Goal: Information Seeking & Learning: Find specific page/section

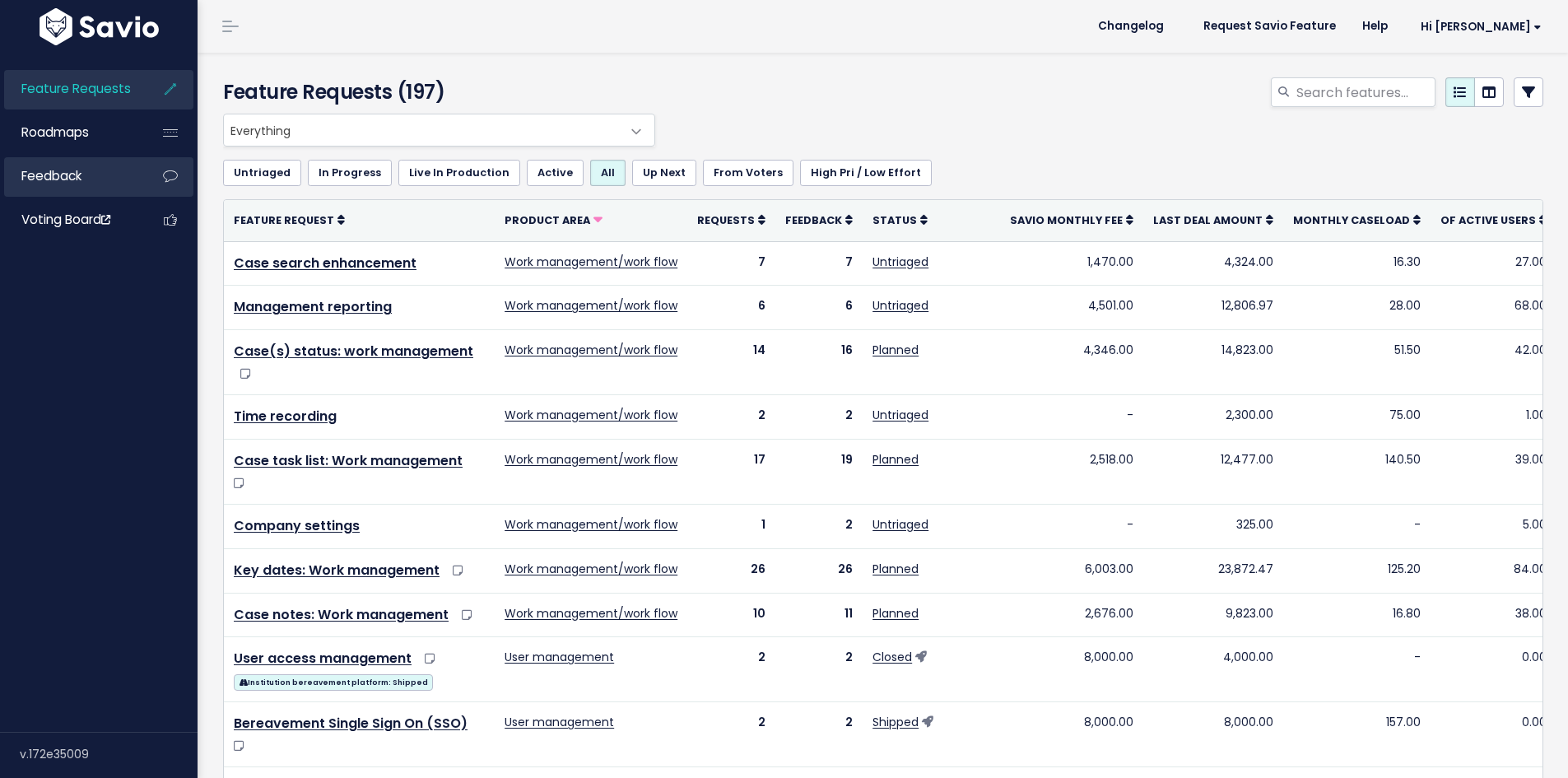
click at [81, 180] on span "Feedback" at bounding box center [52, 176] width 60 height 18
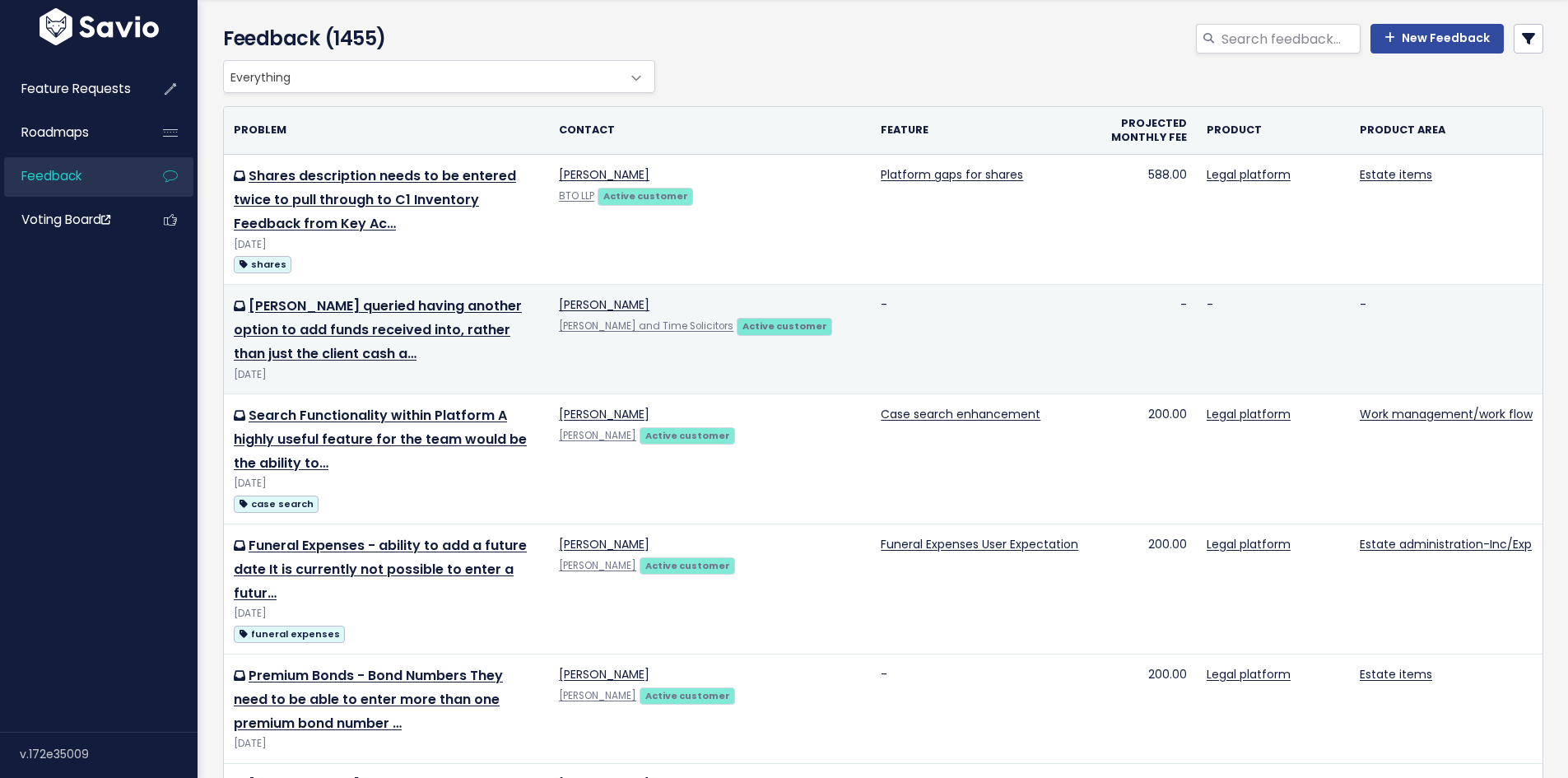
scroll to position [82, 0]
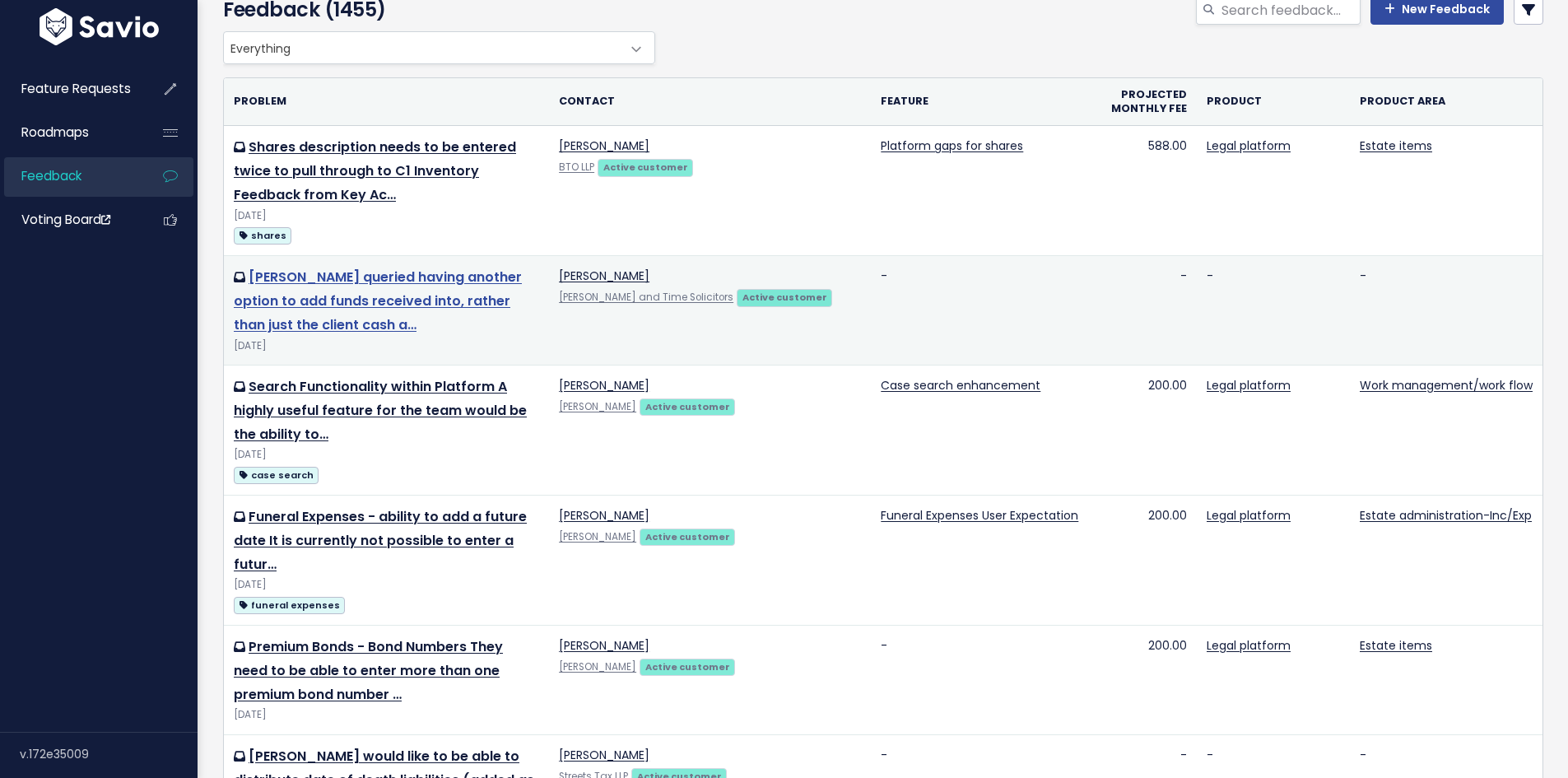
click at [488, 299] on link "[PERSON_NAME] queried having another option to add funds received into, rather …" at bounding box center [378, 301] width 288 height 67
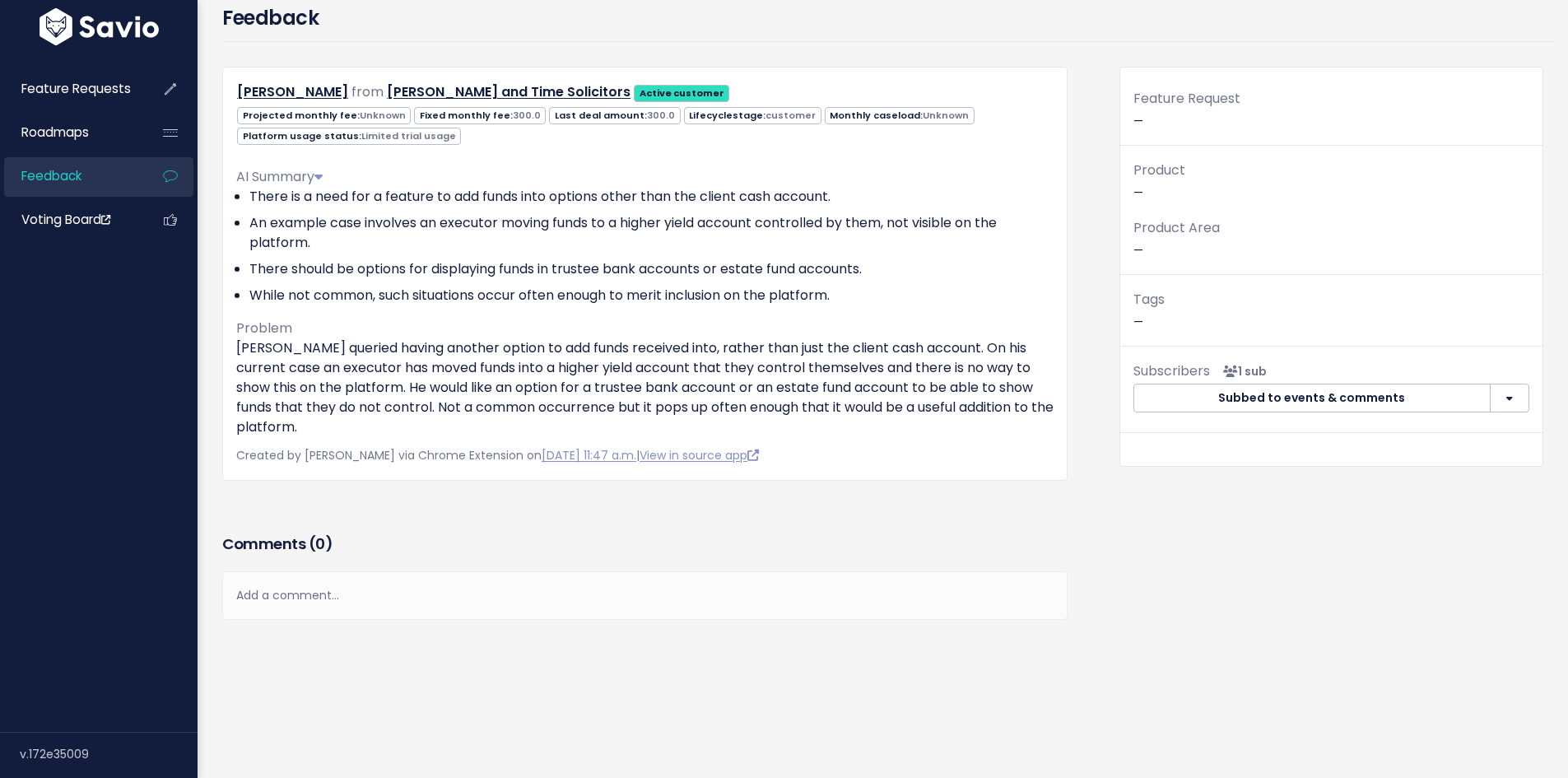
scroll to position [107, 0]
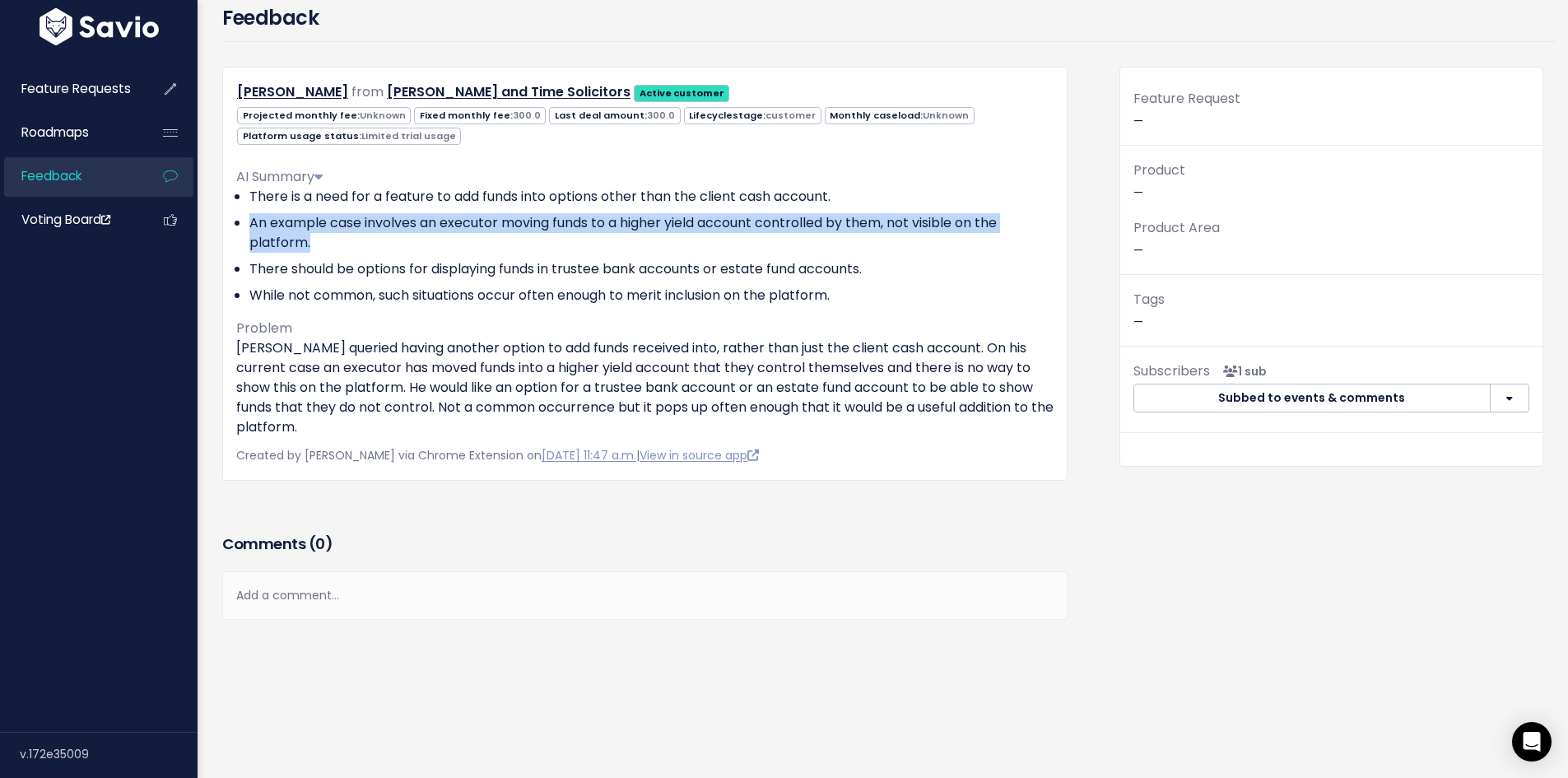
drag, startPoint x: 335, startPoint y: 231, endPoint x: 251, endPoint y: 210, distance: 86.6
click at [251, 214] on li "An example case involves an executor moving funds to a higher yield account con…" at bounding box center [651, 233] width 805 height 39
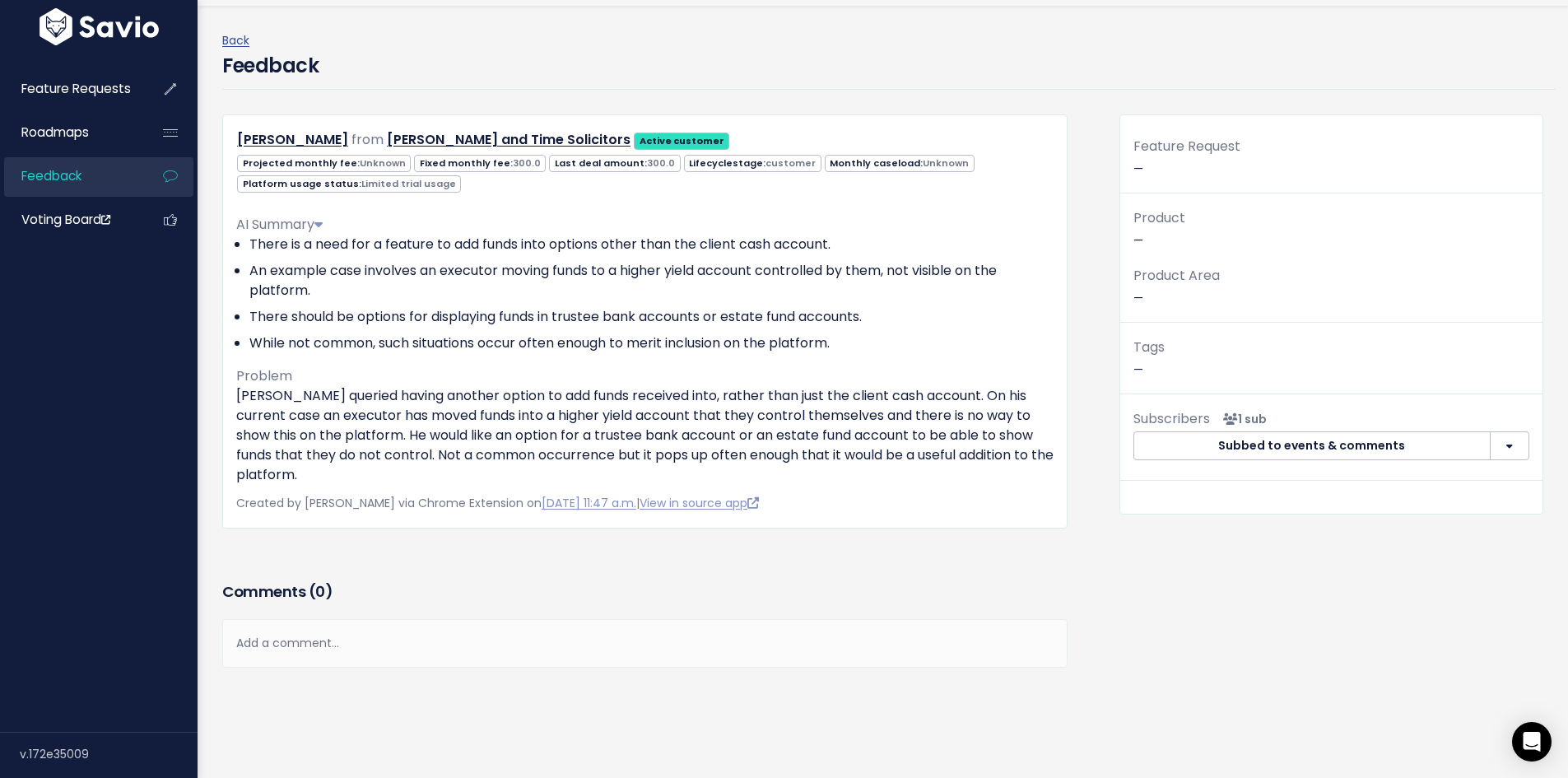
scroll to position [0, 0]
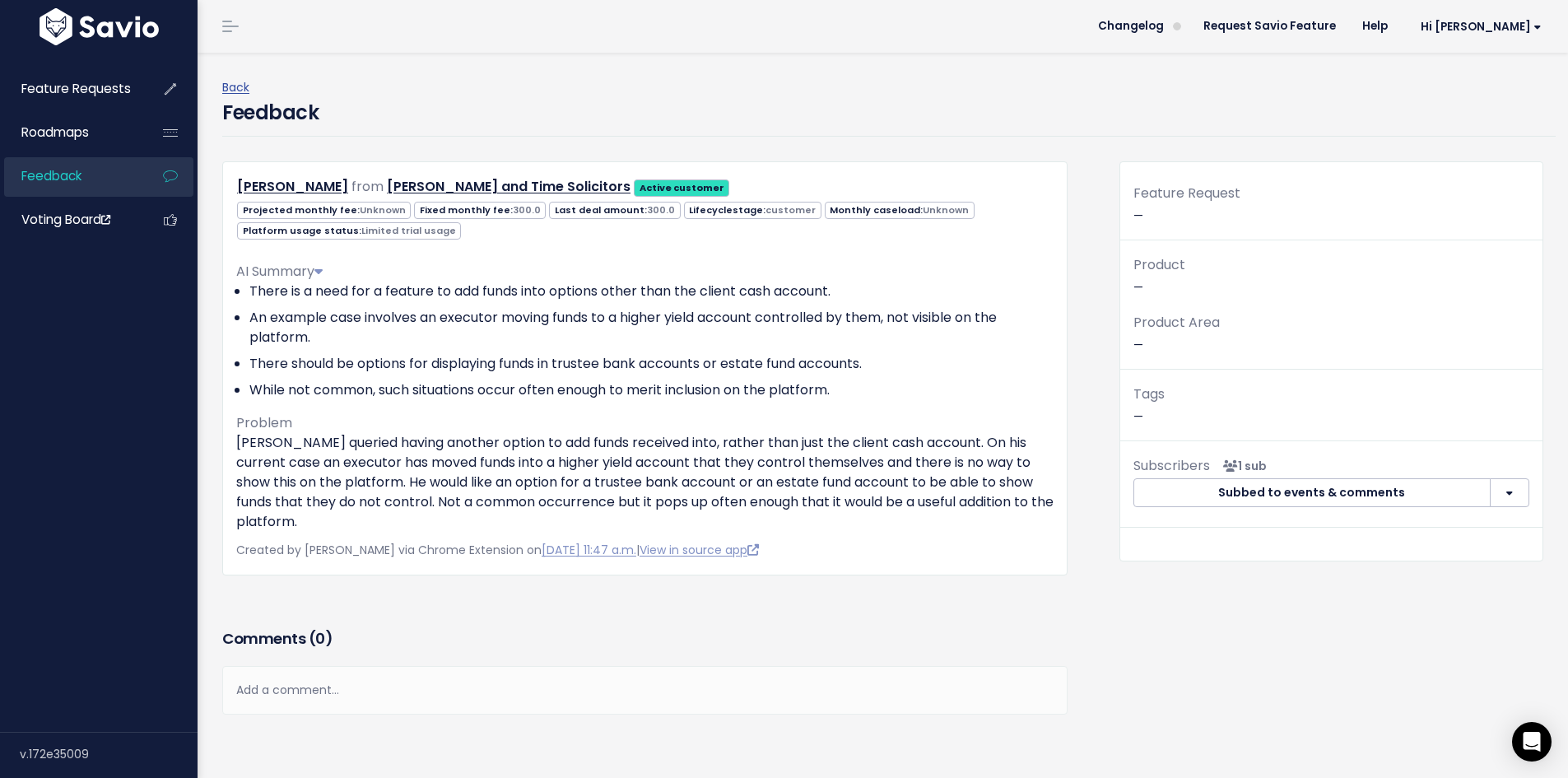
click at [136, 181] on li "Feedback" at bounding box center [99, 177] width 189 height 39
click at [48, 174] on span "Feedback" at bounding box center [52, 176] width 60 height 18
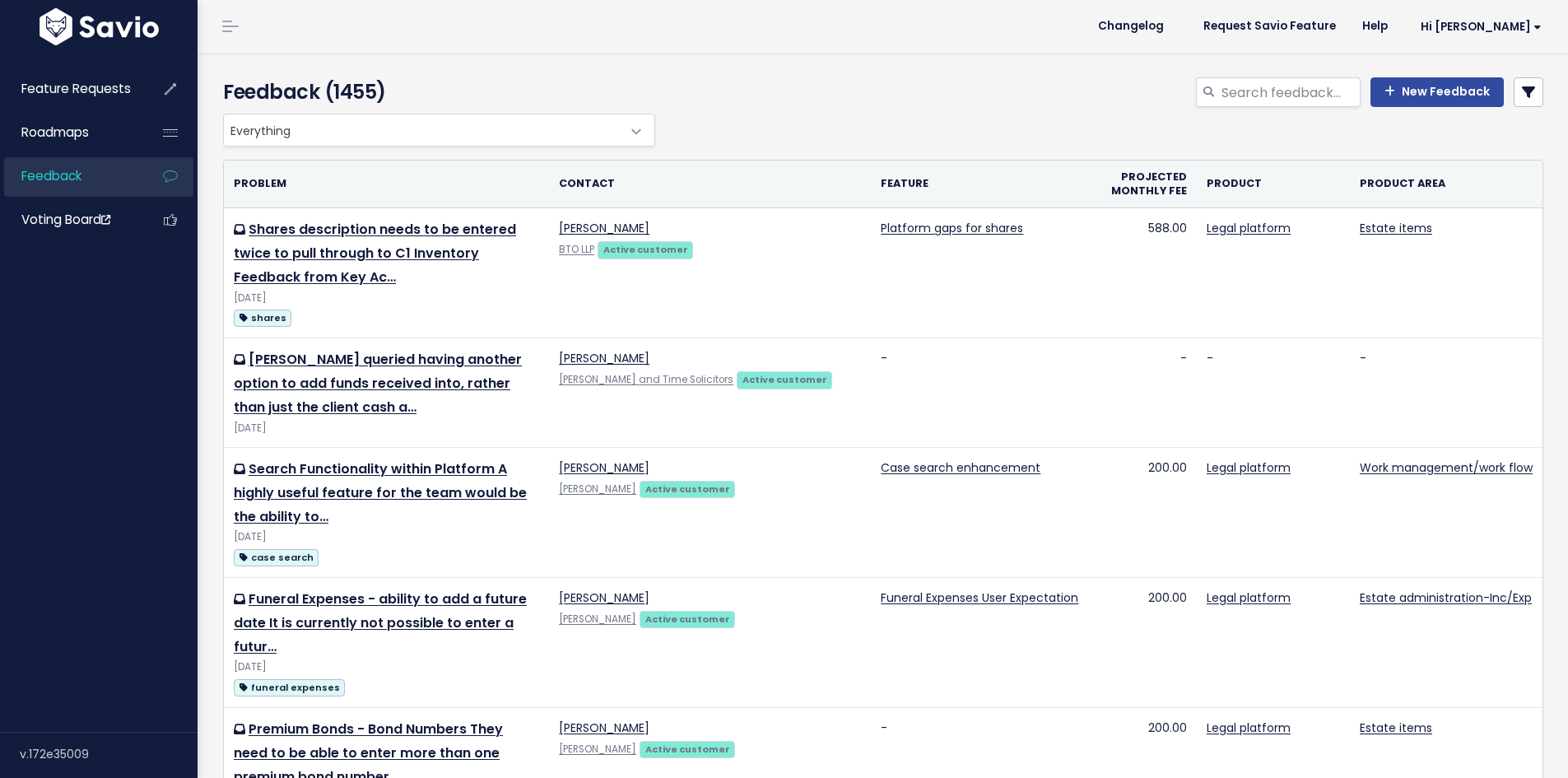
click at [424, 140] on span "Everything" at bounding box center [422, 130] width 398 height 31
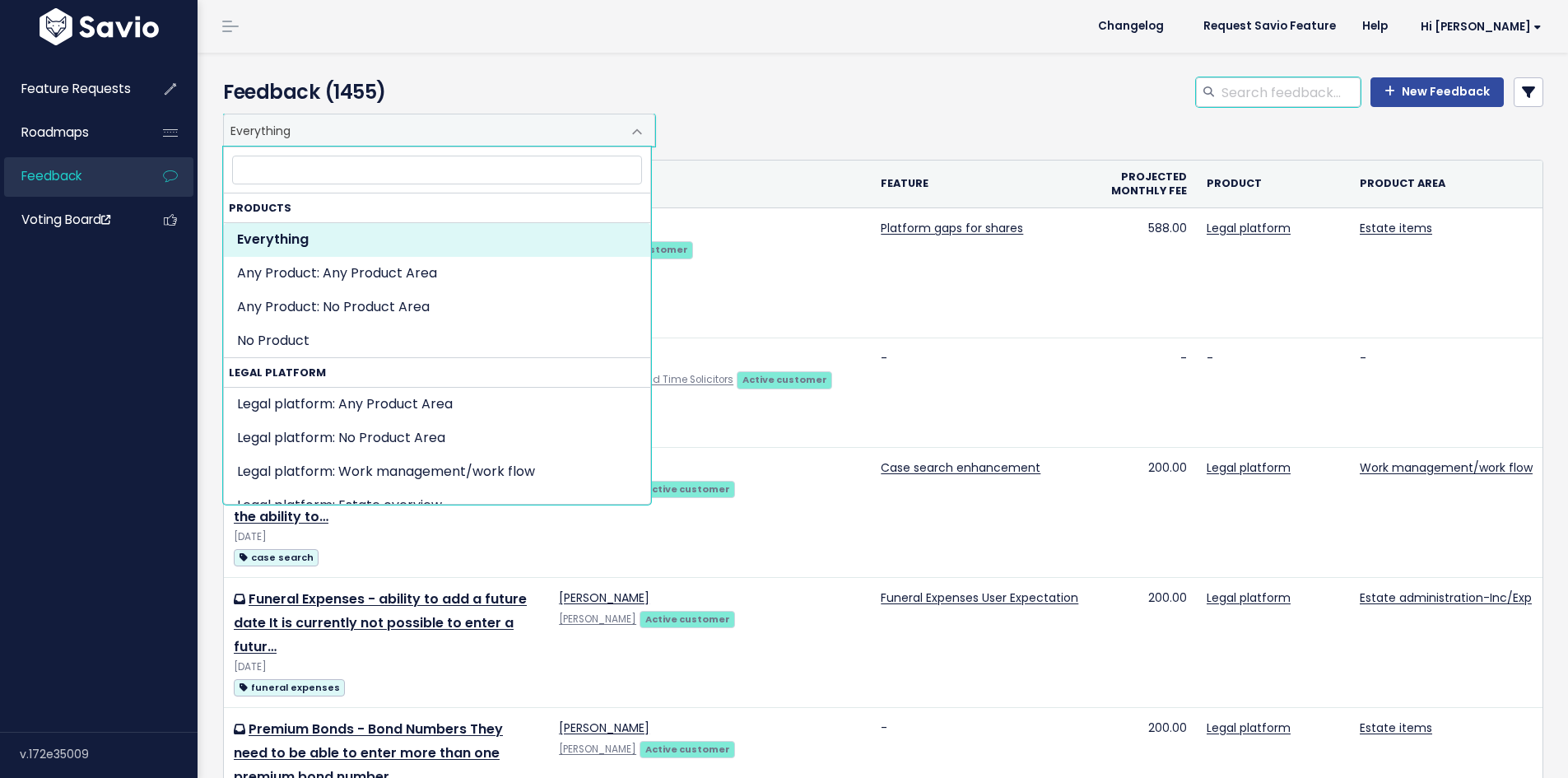
click at [1293, 93] on input "search" at bounding box center [1290, 91] width 141 height 29
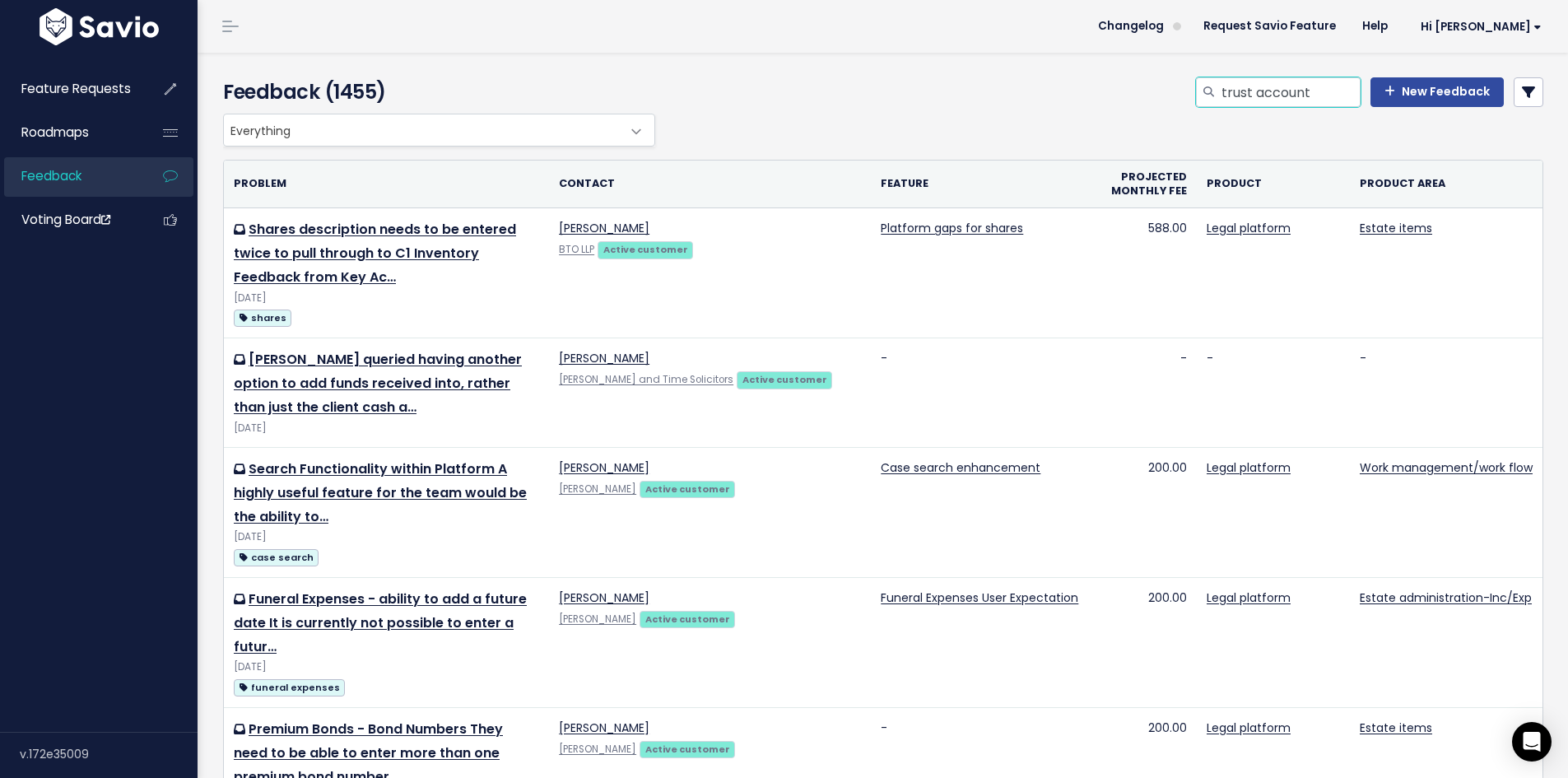
type input "trust account"
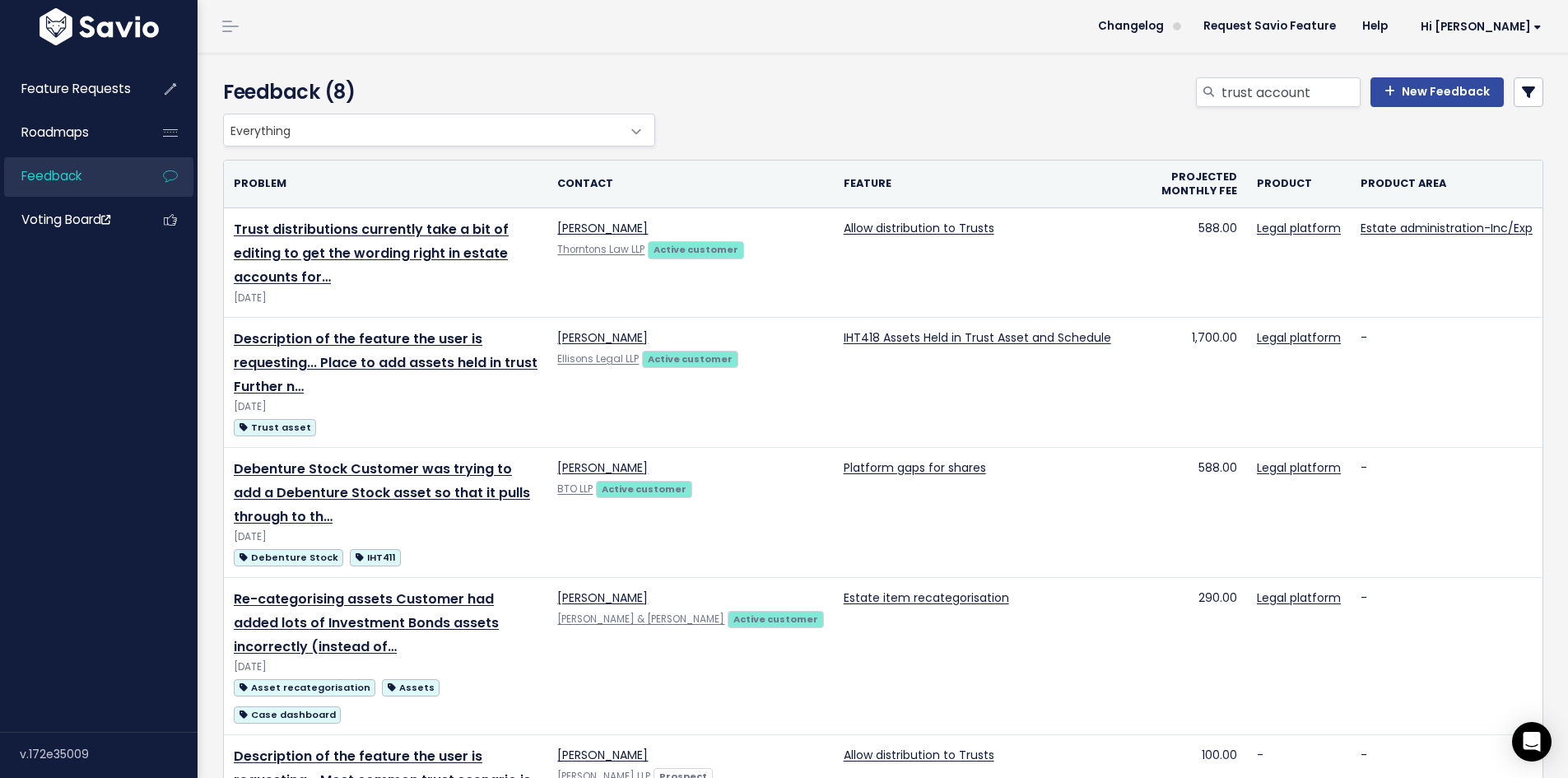
click at [314, 127] on span "Everything" at bounding box center [422, 130] width 398 height 31
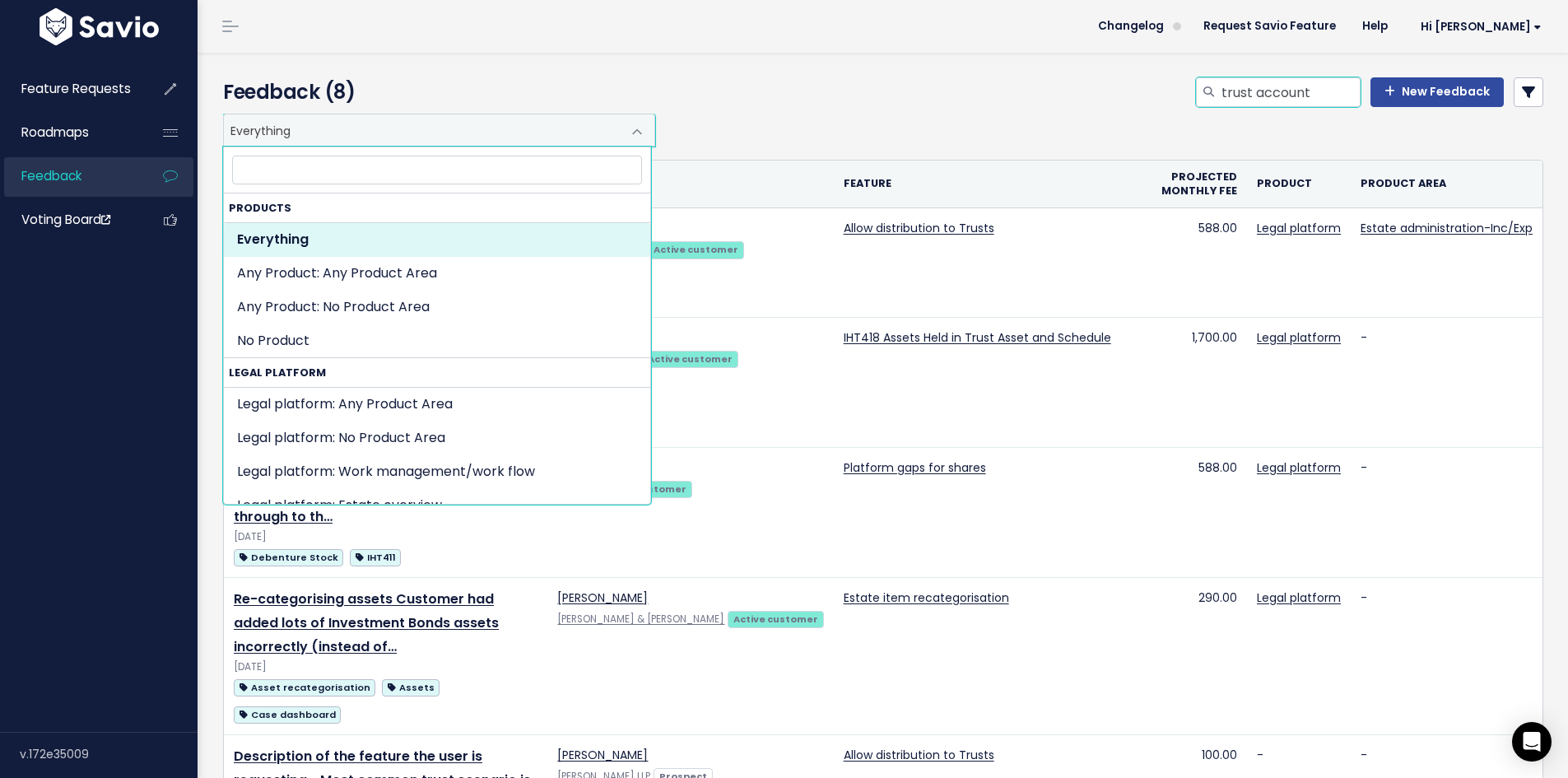
click at [1252, 83] on input "trust account" at bounding box center [1290, 91] width 141 height 29
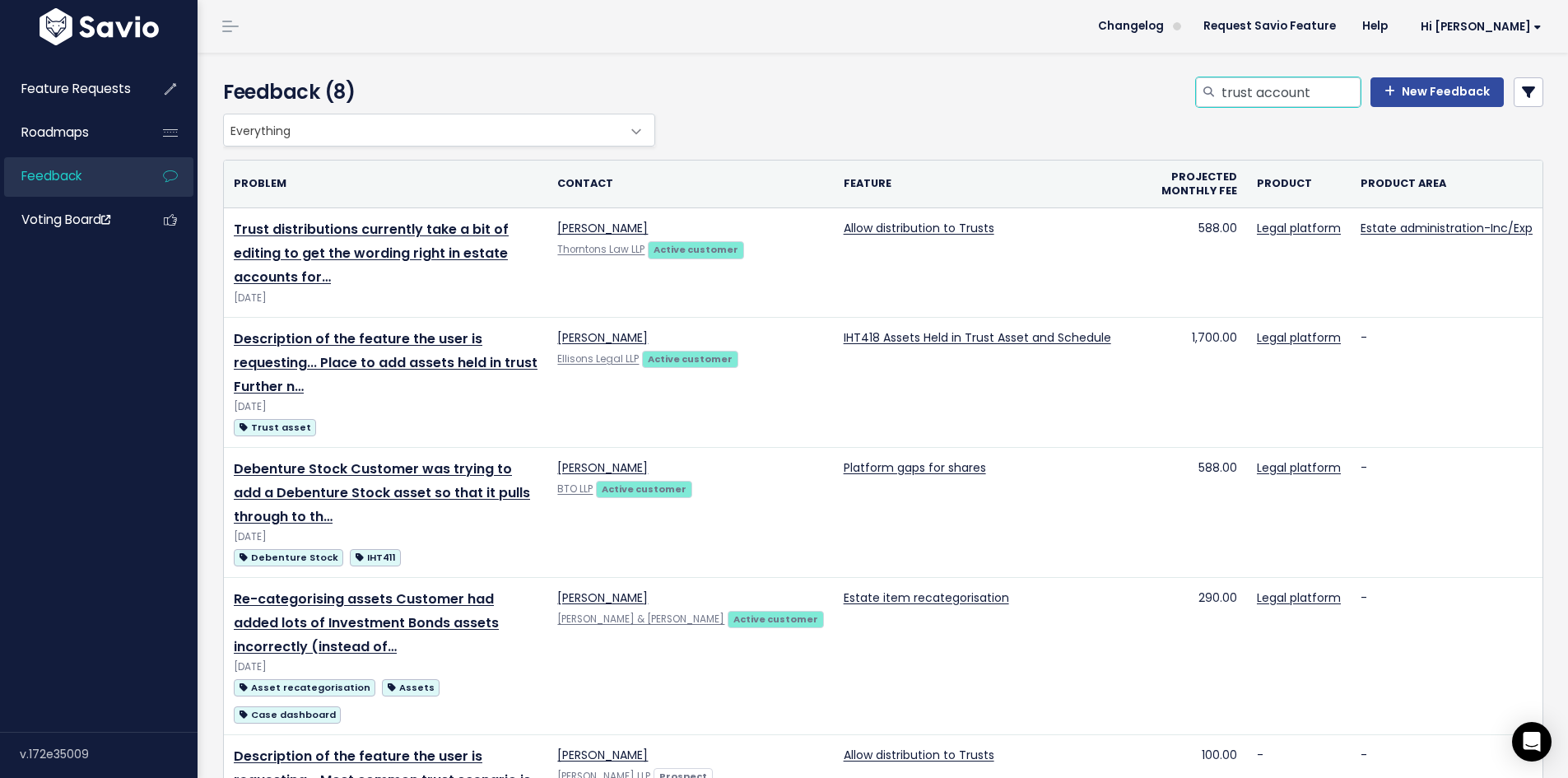
click at [1234, 96] on input "trust account" at bounding box center [1290, 91] width 141 height 29
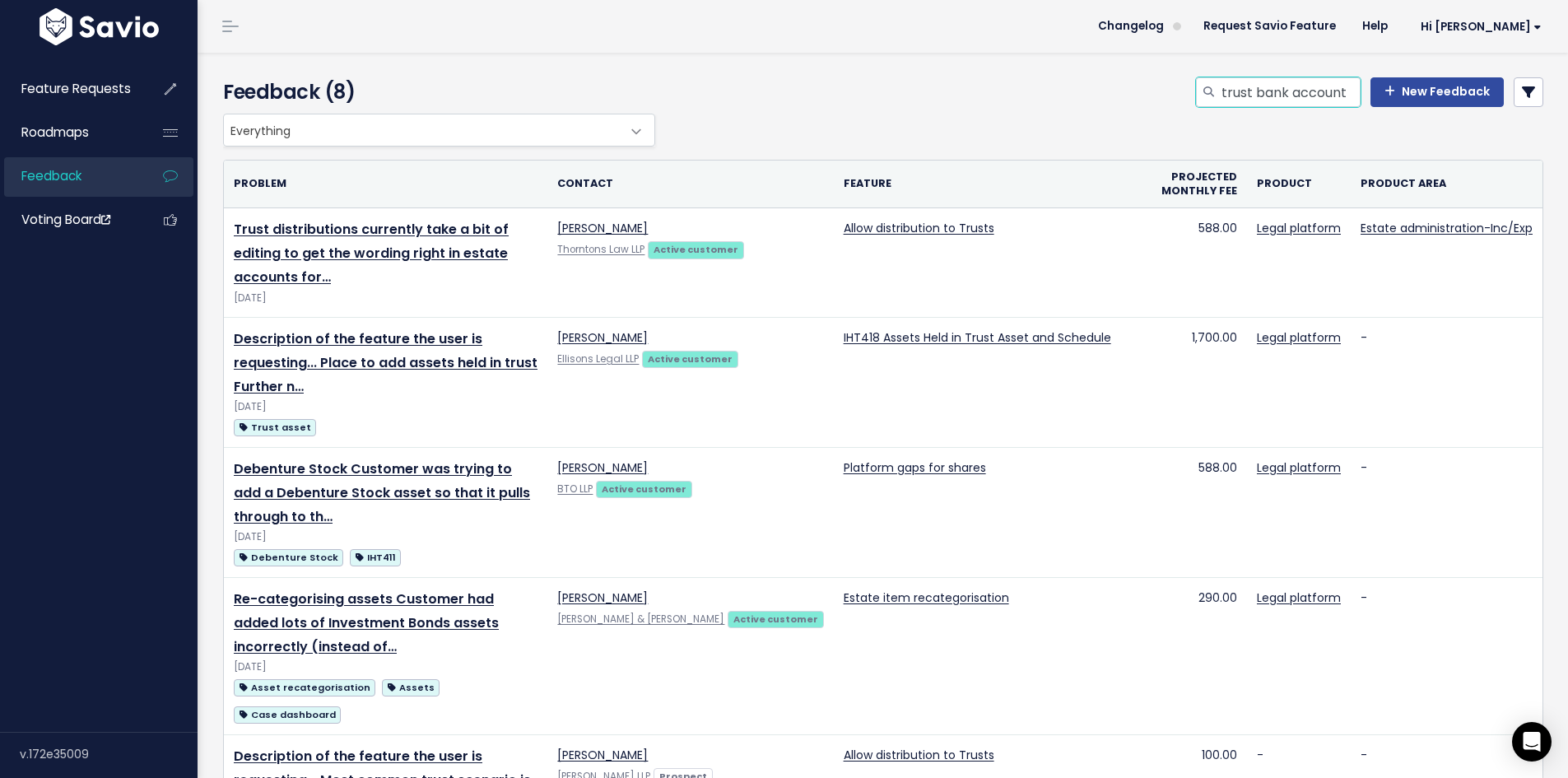
type input "trust bank account"
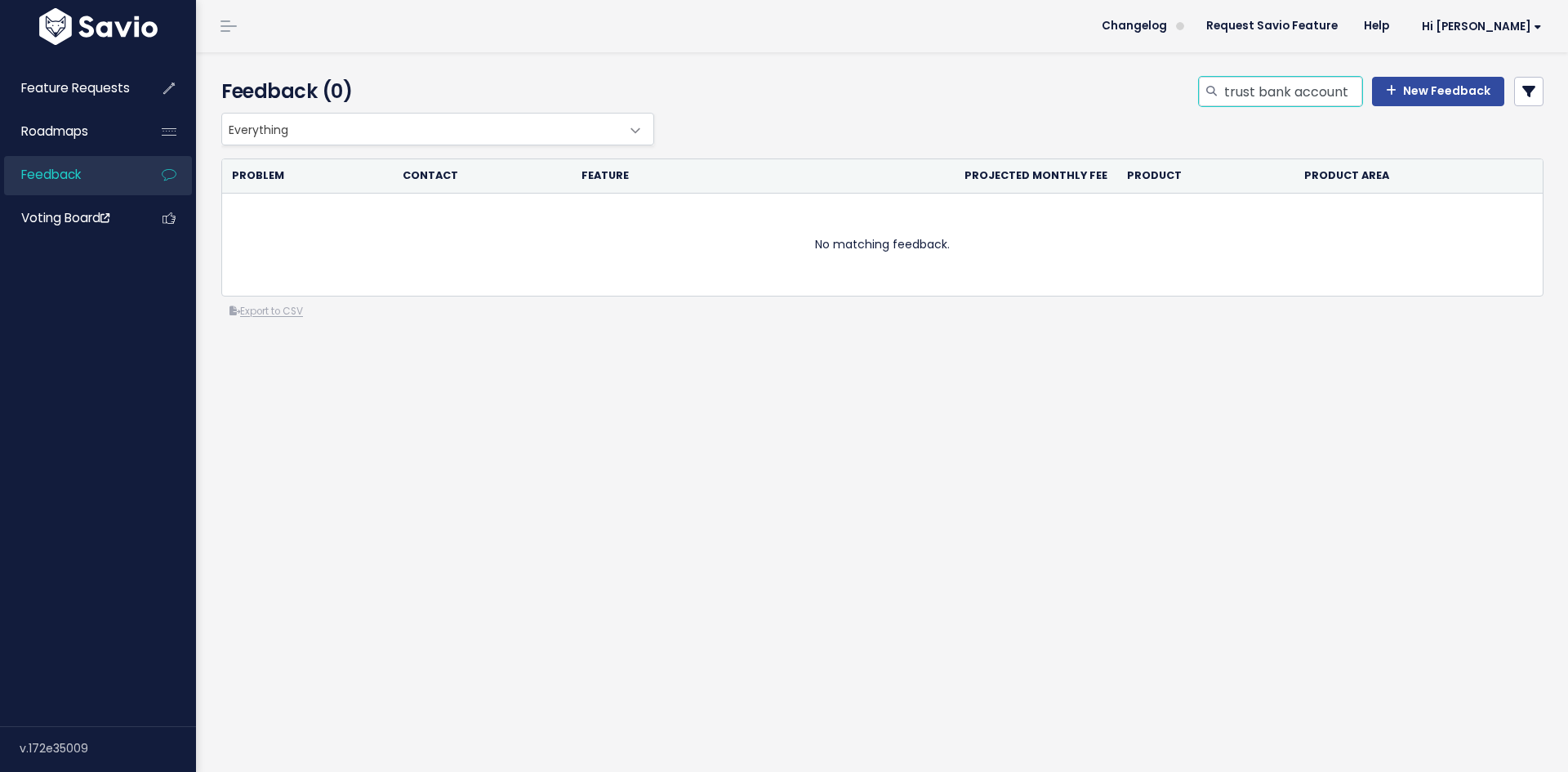
drag, startPoint x: 1248, startPoint y: 91, endPoint x: 1043, endPoint y: 85, distance: 205.1
click at [1045, 85] on div "trust bank account New Feedback" at bounding box center [1108, 94] width 899 height 36
type input "bank account"
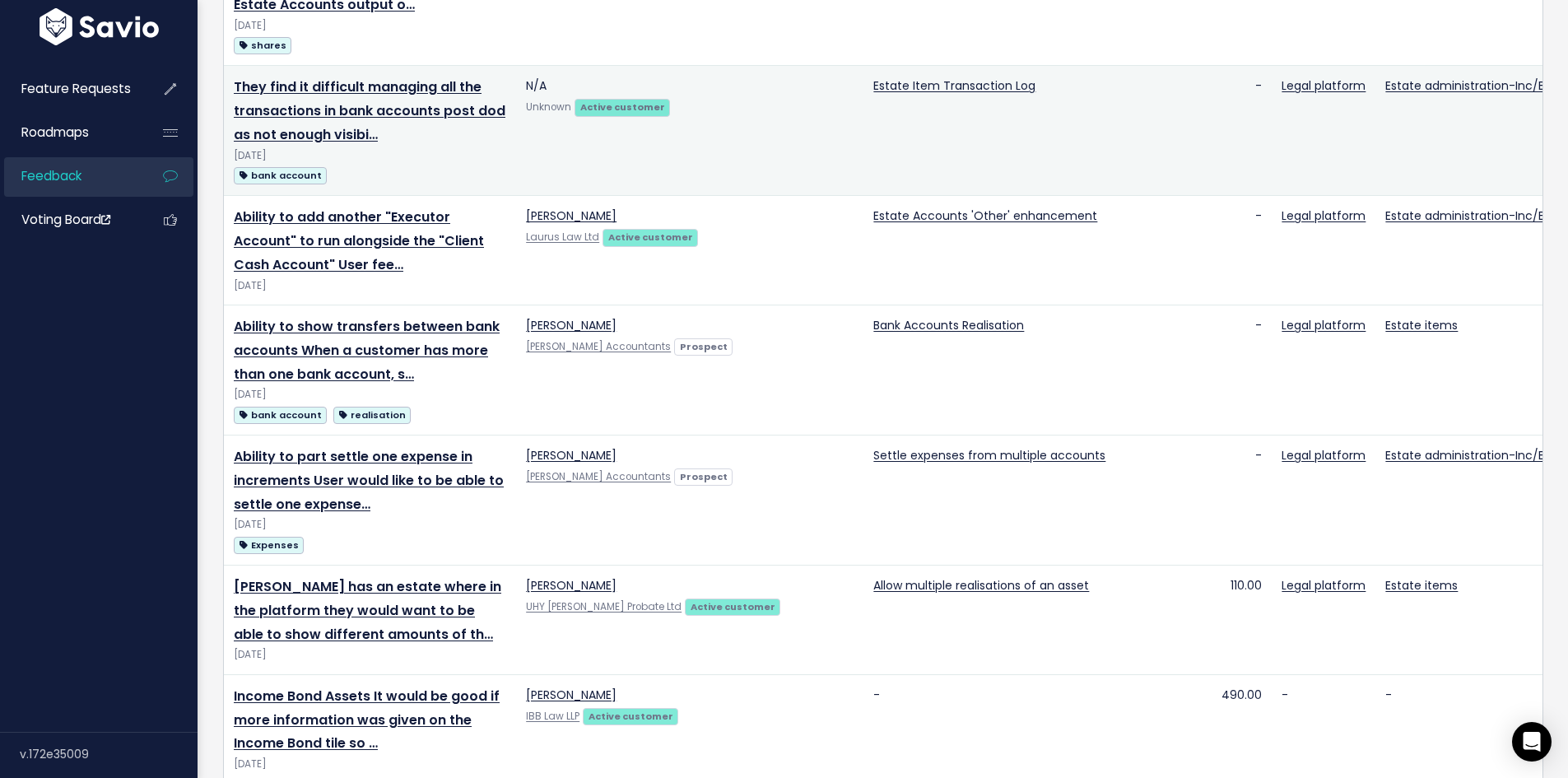
scroll to position [1975, 0]
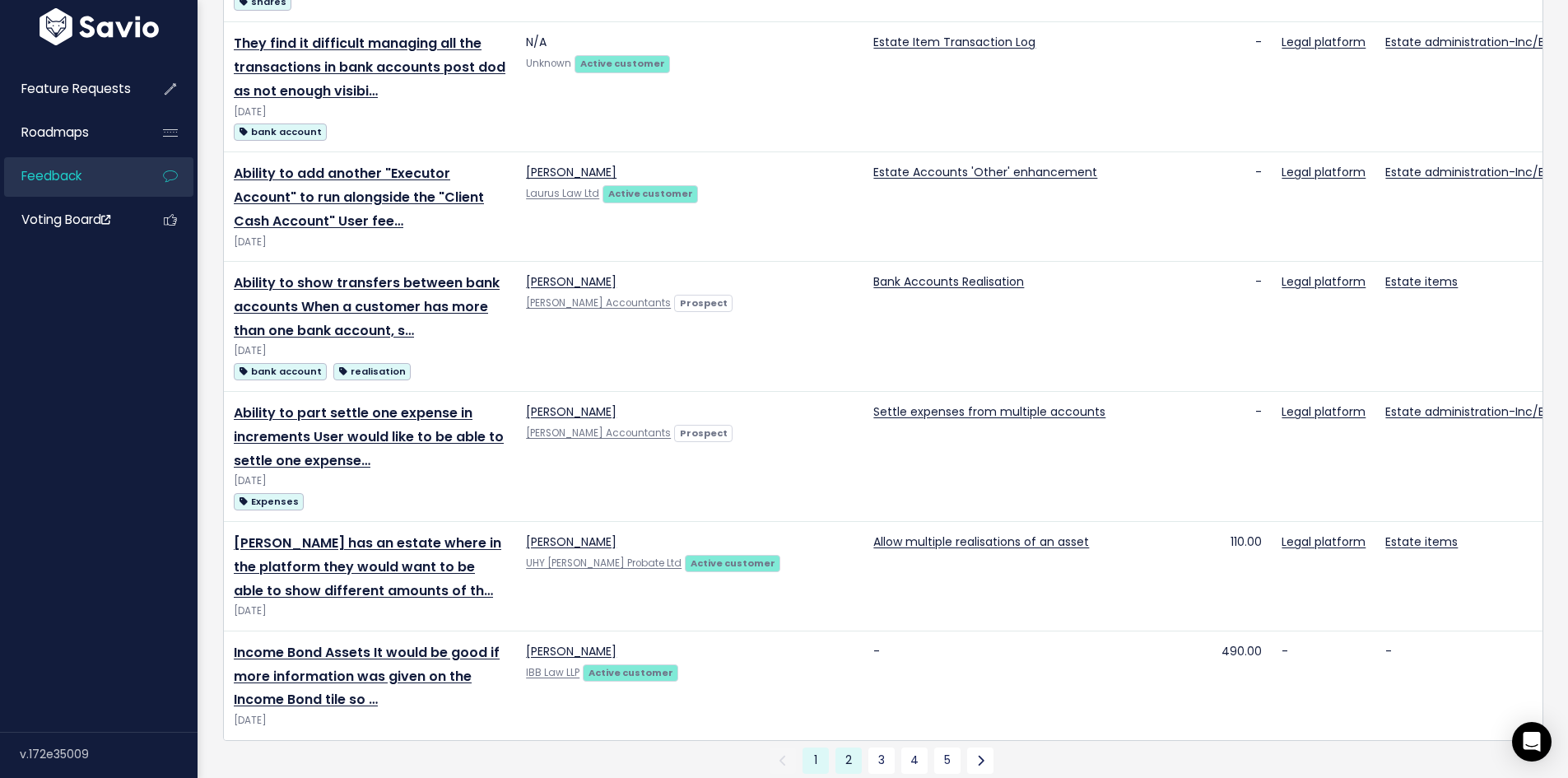
click at [836, 748] on link "2" at bounding box center [848, 760] width 26 height 26
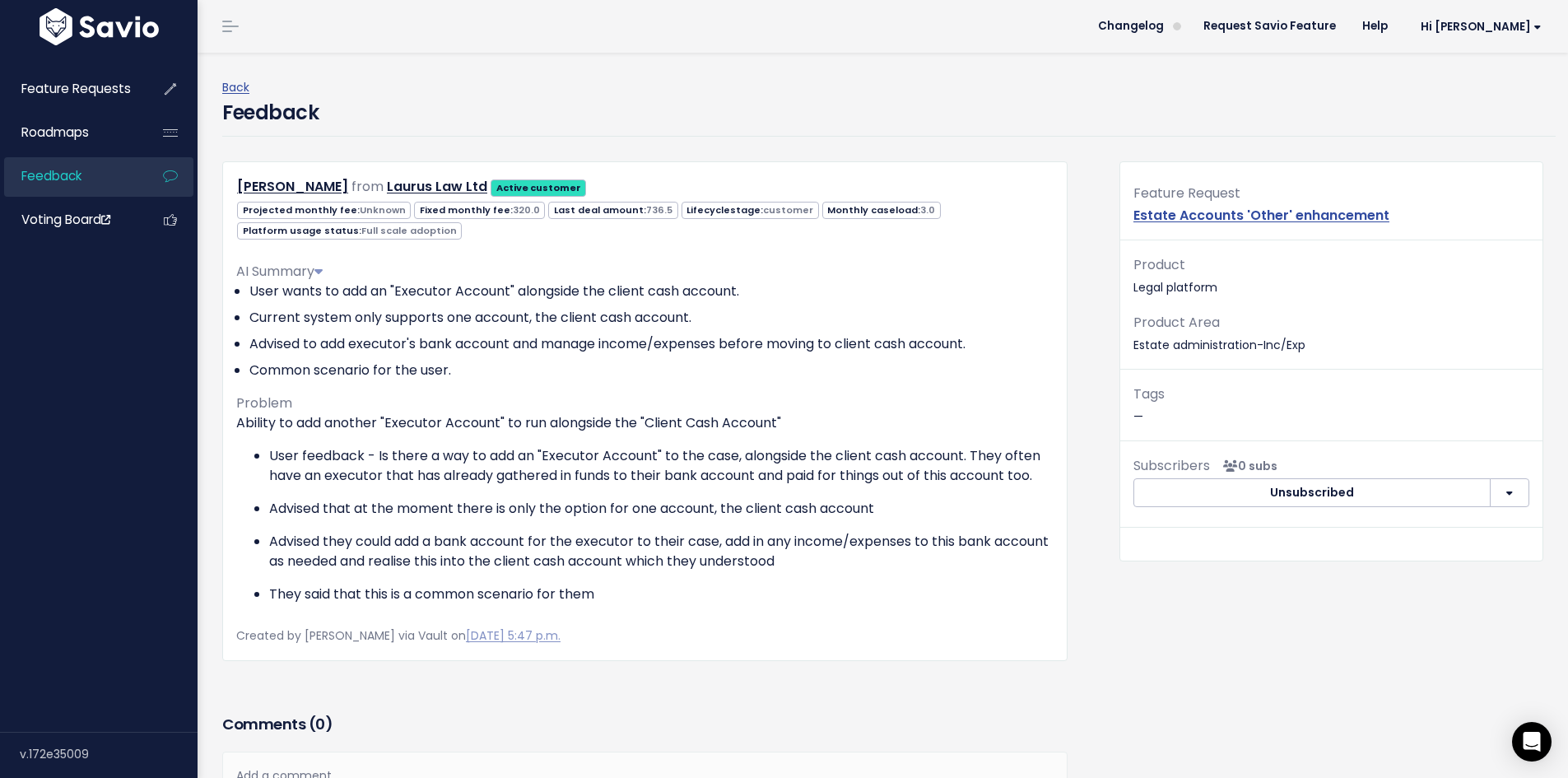
drag, startPoint x: 270, startPoint y: 453, endPoint x: 234, endPoint y: 456, distance: 36.1
click at [234, 456] on div "[PERSON_NAME] from Laurus Law Ltd Active customer Projected monthly fee: Unknown" at bounding box center [645, 411] width 846 height 499
click at [267, 539] on ul "User feedback - Is there a way to add an "Executor Account" to the case, alongs…" at bounding box center [645, 525] width 817 height 158
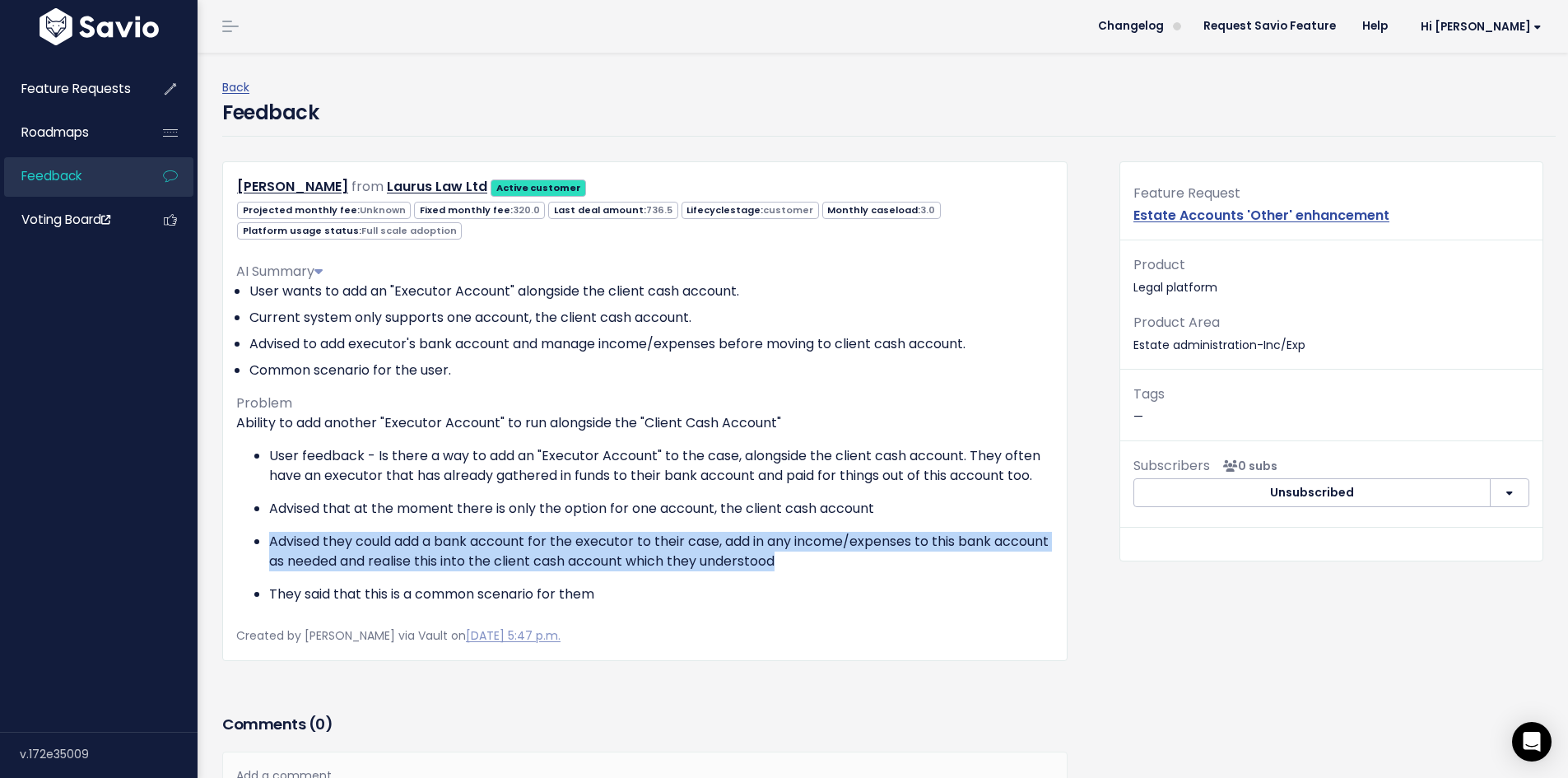
drag, startPoint x: 259, startPoint y: 531, endPoint x: 1012, endPoint y: 557, distance: 753.4
click at [1012, 557] on ul "User feedback - Is there a way to add an "Executor Account" to the case, alongs…" at bounding box center [645, 525] width 817 height 158
click at [1012, 557] on p "Advised they could add a bank account for the executor to their case, add in an…" at bounding box center [661, 551] width 784 height 39
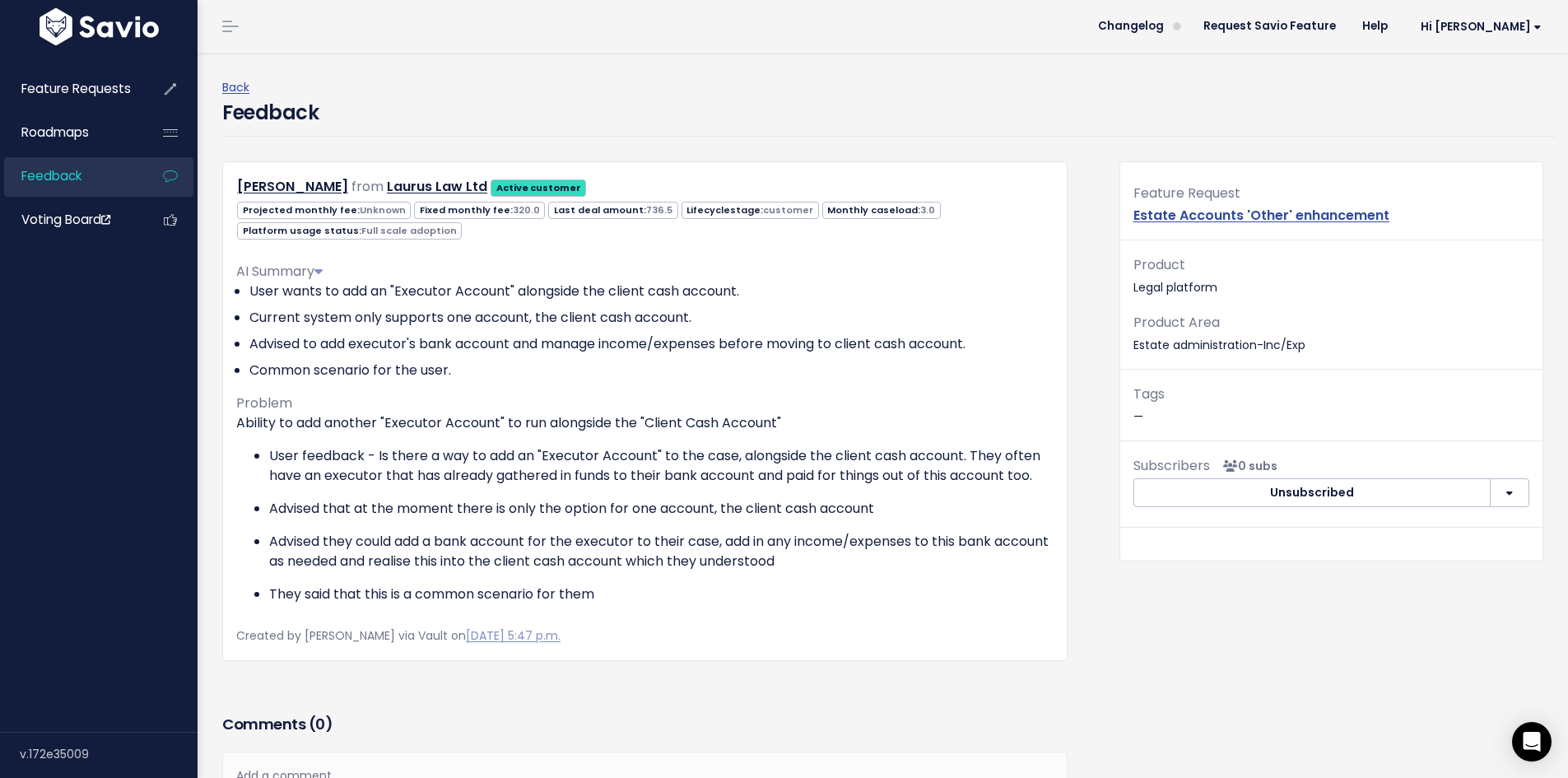
click at [1012, 557] on p "Advised they could add a bank account for the executor to their case, add in an…" at bounding box center [661, 551] width 784 height 39
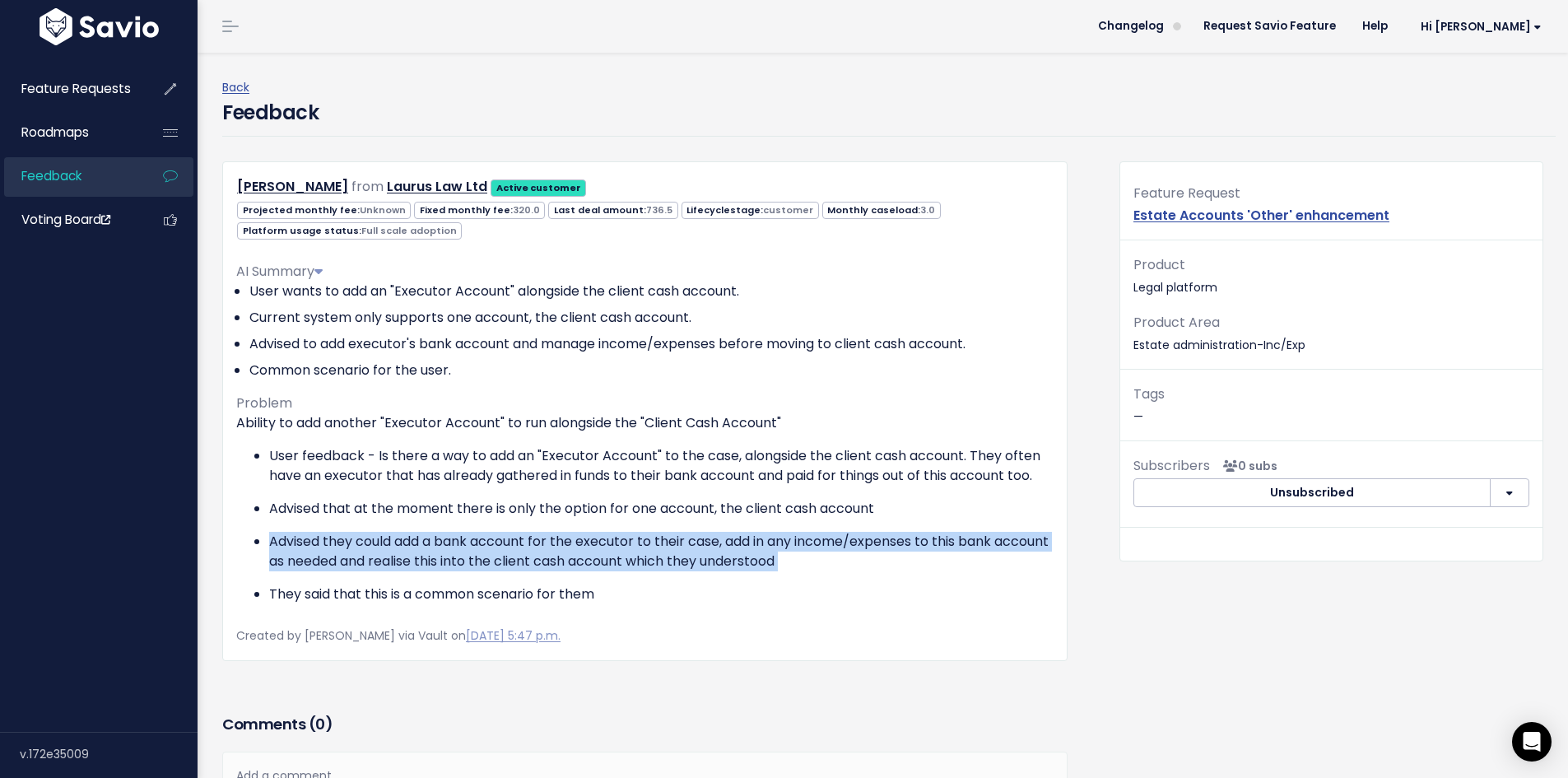
click at [1012, 557] on p "Advised they could add a bank account for the executor to their case, add in an…" at bounding box center [661, 551] width 784 height 39
drag, startPoint x: 265, startPoint y: 539, endPoint x: 948, endPoint y: 559, distance: 683.3
click at [948, 559] on ul "User feedback - Is there a way to add an "Executor Account" to the case, alongs…" at bounding box center [645, 525] width 817 height 158
click at [948, 559] on p "Advised they could add a bank account for the executor to their case, add in an…" at bounding box center [661, 551] width 784 height 39
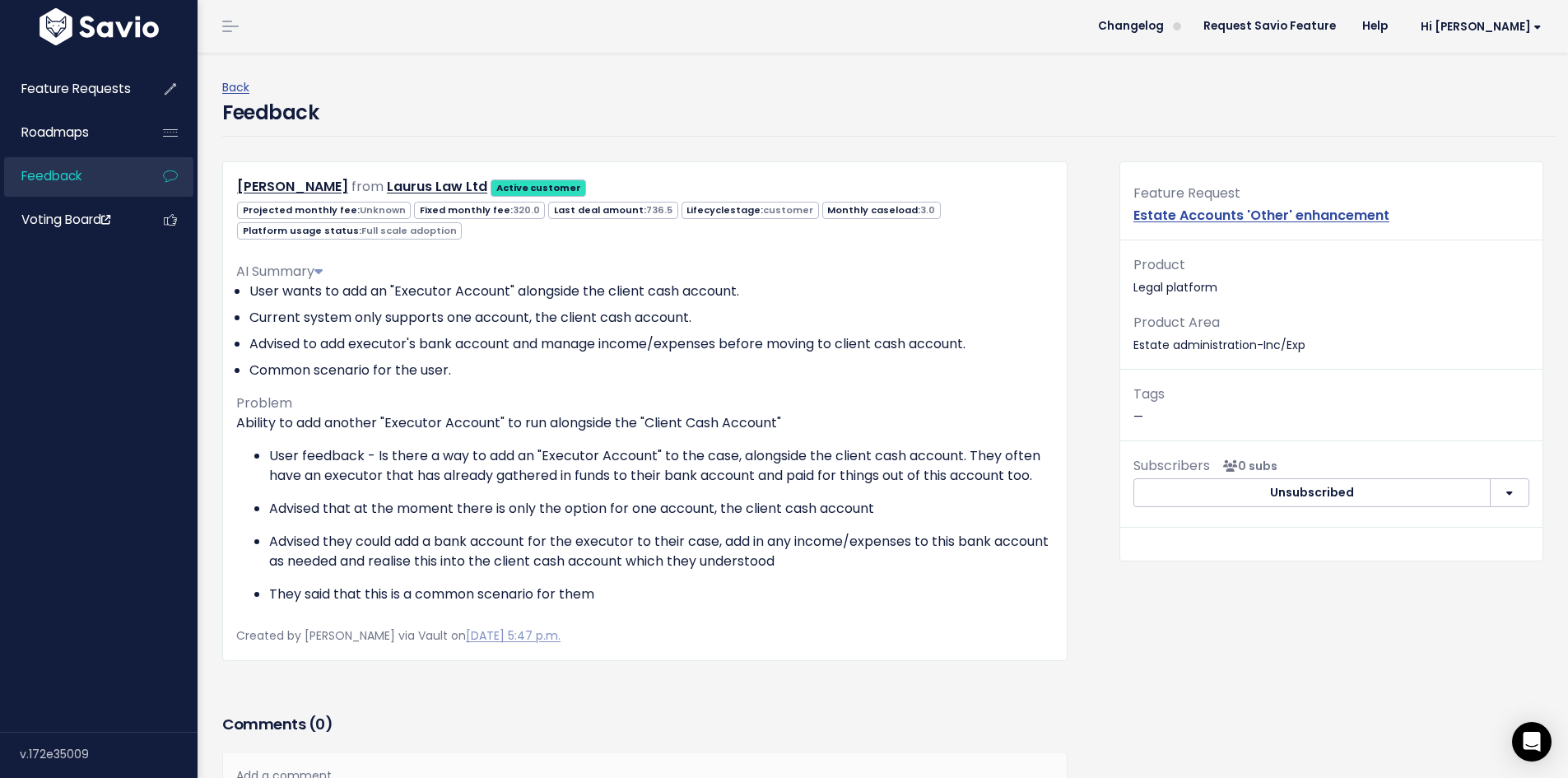
drag, startPoint x: 736, startPoint y: 574, endPoint x: 590, endPoint y: 577, distance: 146.0
click at [590, 577] on ul "User feedback - Is there a way to add an "Executor Account" to the case, alongs…" at bounding box center [645, 525] width 817 height 158
drag, startPoint x: 630, startPoint y: 590, endPoint x: 711, endPoint y: 610, distance: 83.4
click at [711, 610] on div "AI Summary User wants to add an "Executor Account" alongside the client cash ac…" at bounding box center [645, 433] width 817 height 369
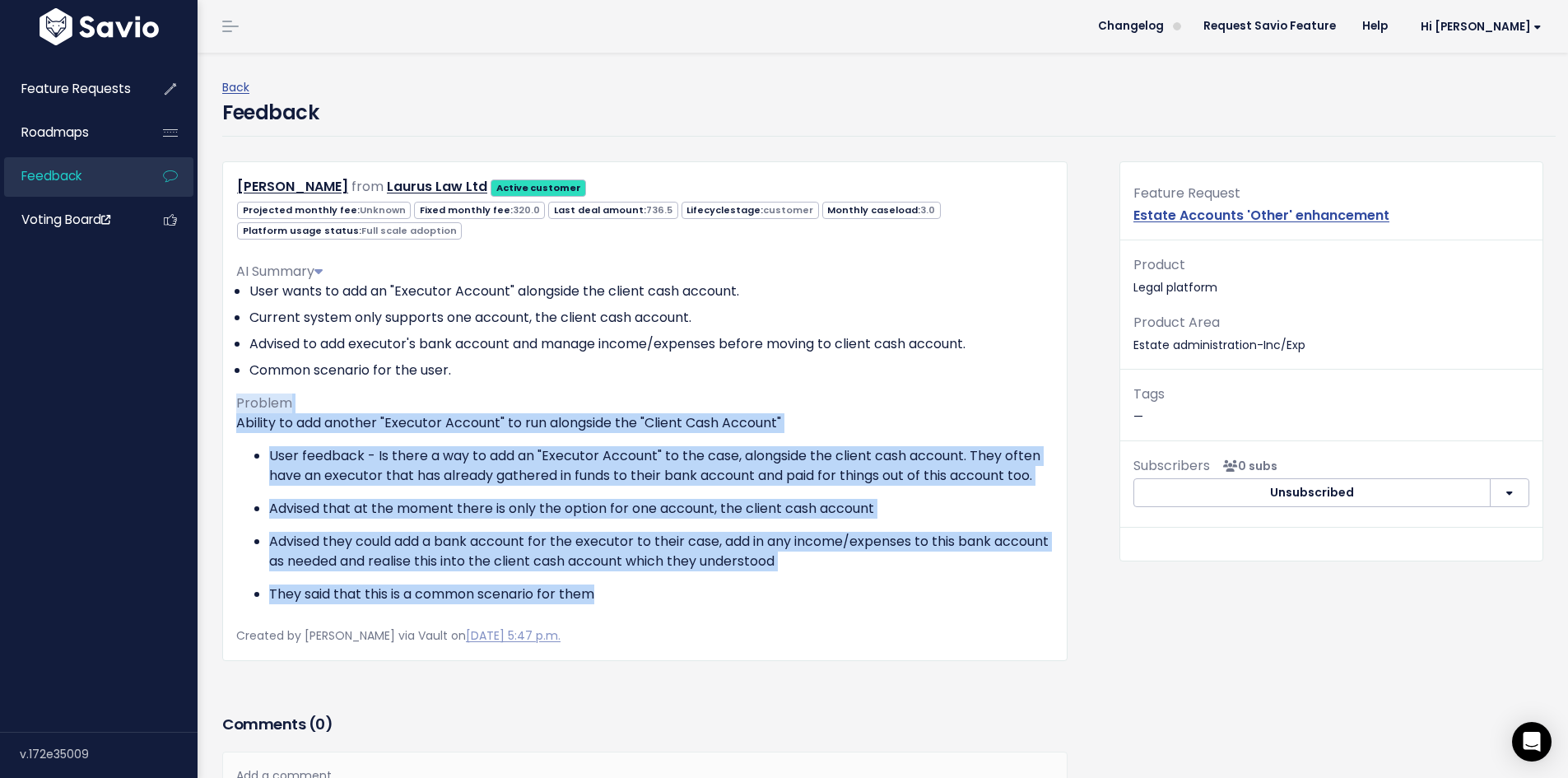
drag, startPoint x: 689, startPoint y: 608, endPoint x: 220, endPoint y: 412, distance: 508.3
click at [220, 412] on div "Amandeep Kaur from Laurus Law Ltd Active customer Unknown" at bounding box center [645, 411] width 870 height 499
click at [619, 530] on ul "User feedback - Is there a way to add an "Executor Account" to the case, alongs…" at bounding box center [645, 525] width 817 height 158
click at [626, 564] on p "Advised they could add a bank account for the executor to their case, add in an…" at bounding box center [661, 551] width 784 height 39
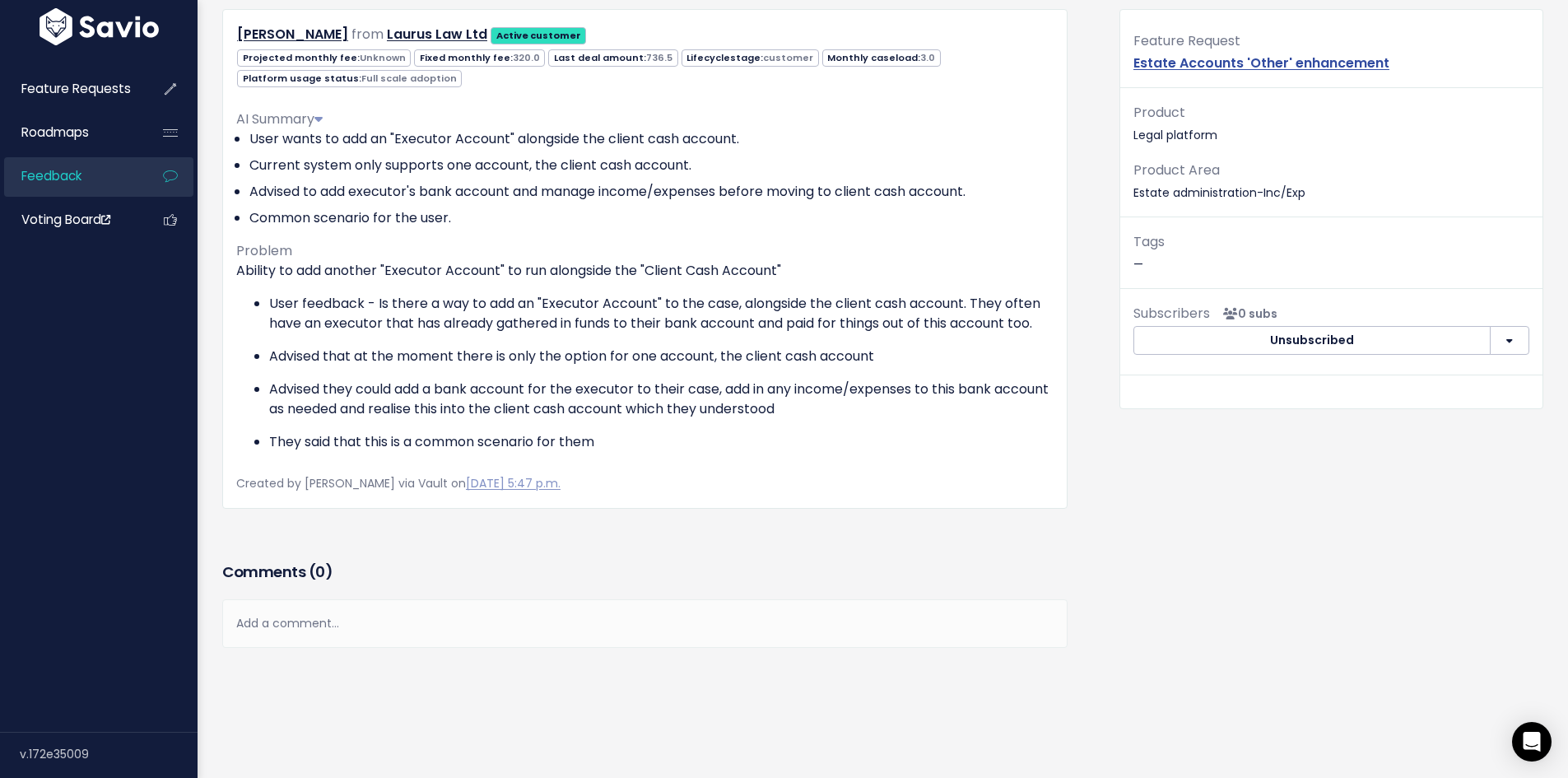
scroll to position [165, 0]
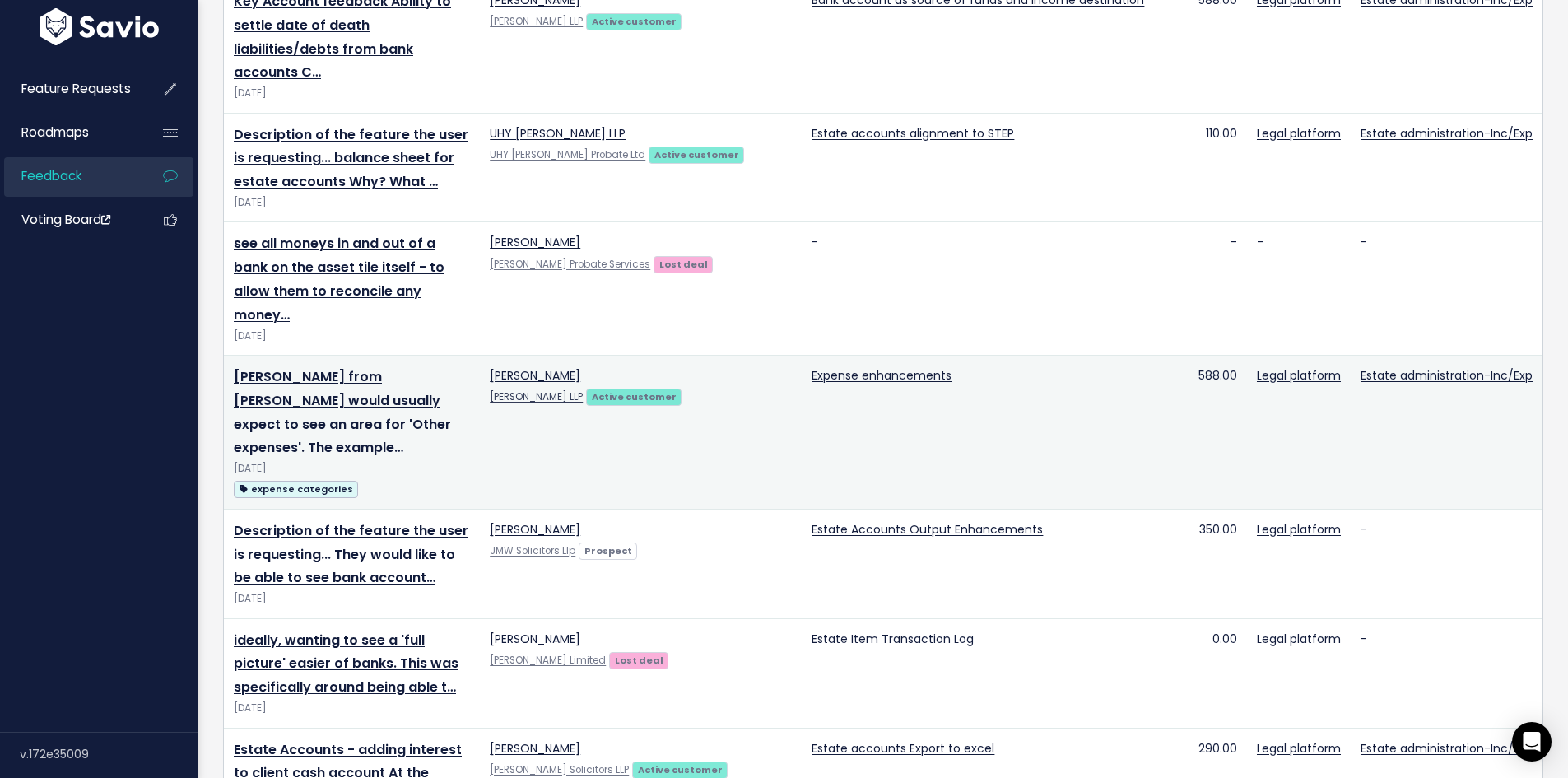
scroll to position [2058, 0]
